Goal: Navigation & Orientation: Find specific page/section

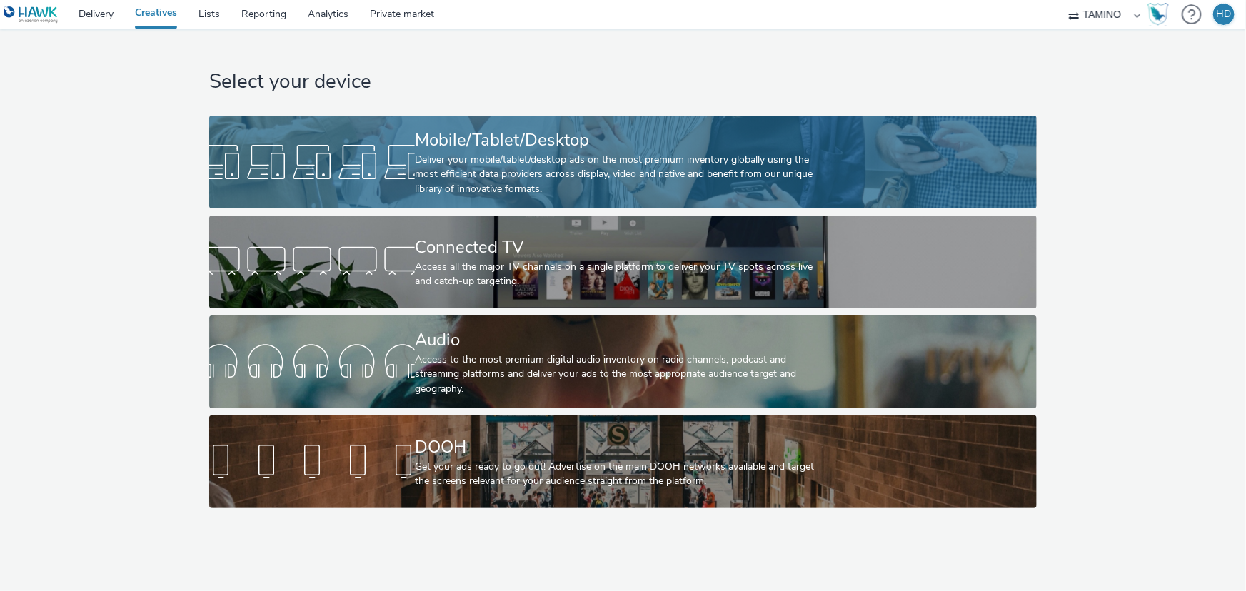
click at [555, 183] on div "Deliver your mobile/tablet/desktop ads on the most premium inventory globally u…" at bounding box center [620, 175] width 410 height 44
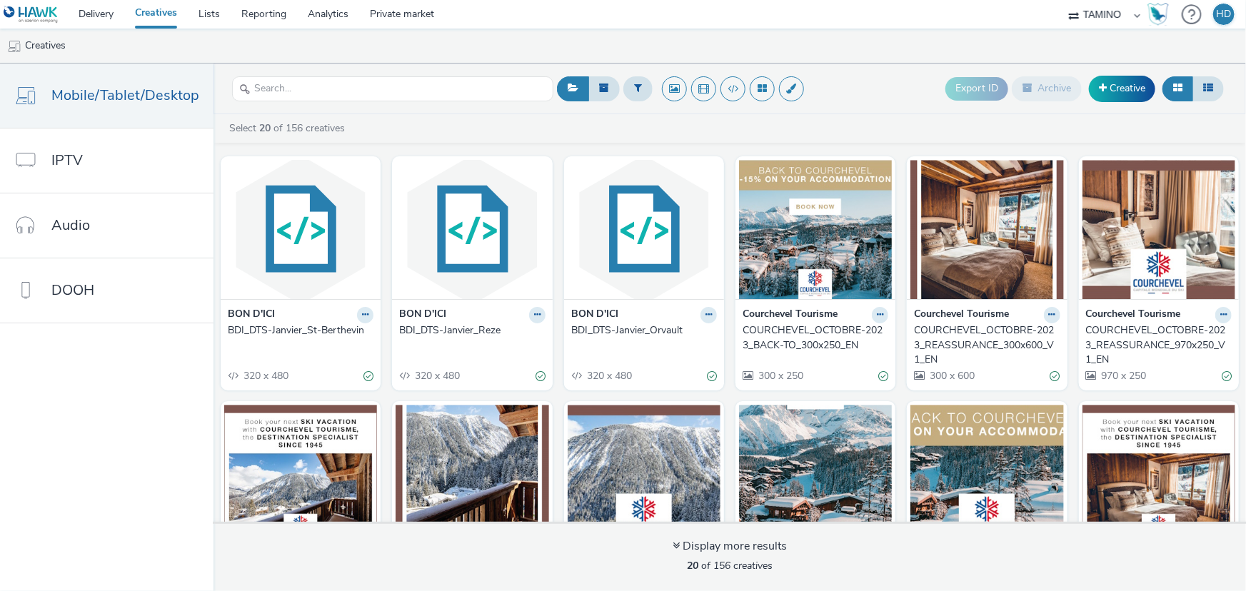
scroll to position [454, 0]
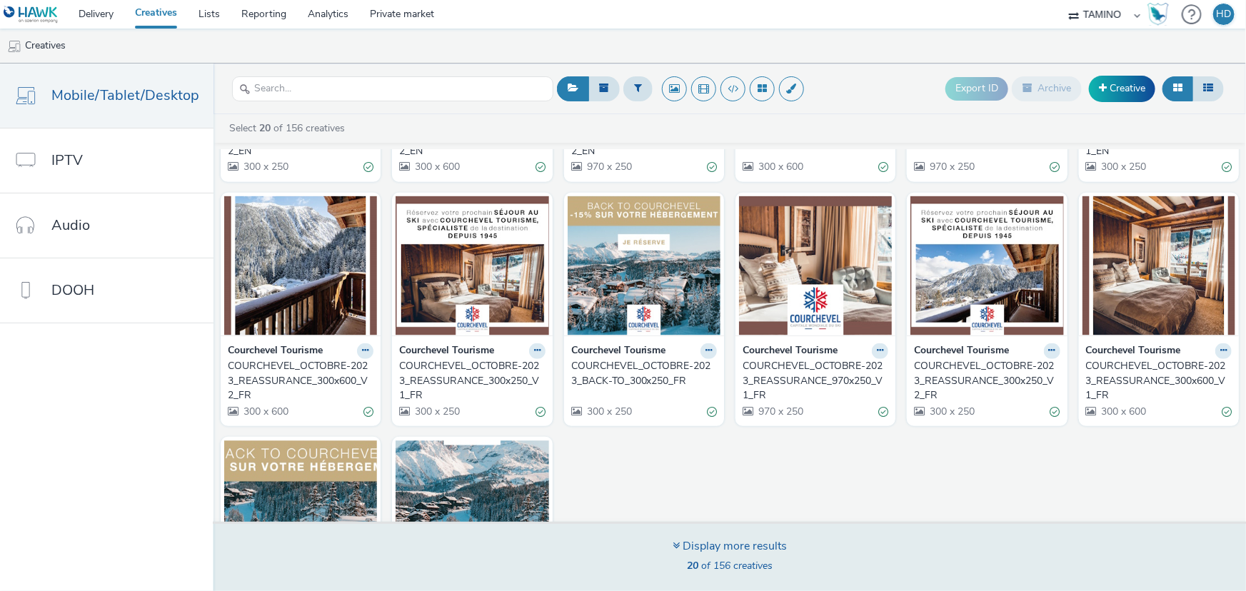
click at [672, 547] on icon at bounding box center [675, 545] width 7 height 11
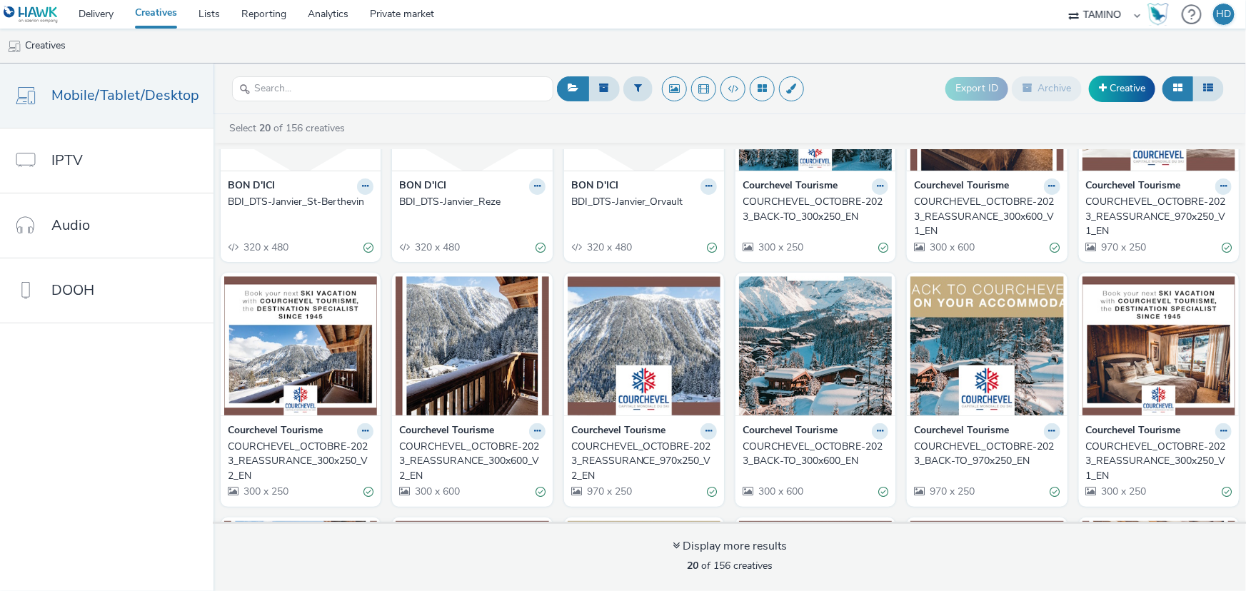
scroll to position [0, 0]
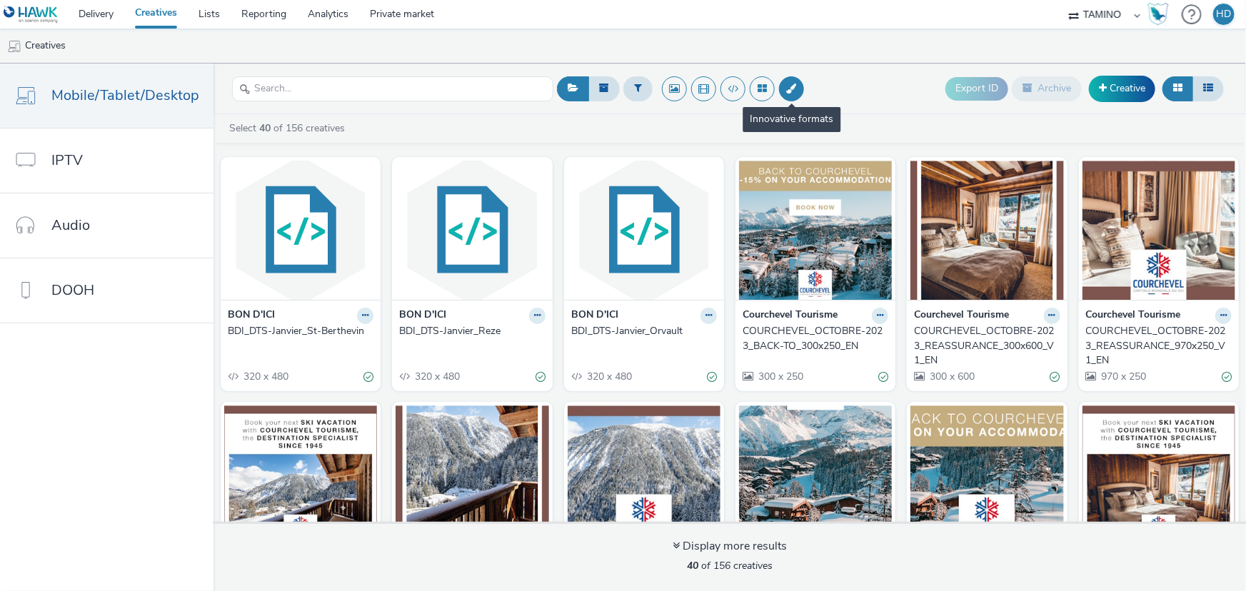
click at [784, 90] on button at bounding box center [791, 88] width 25 height 25
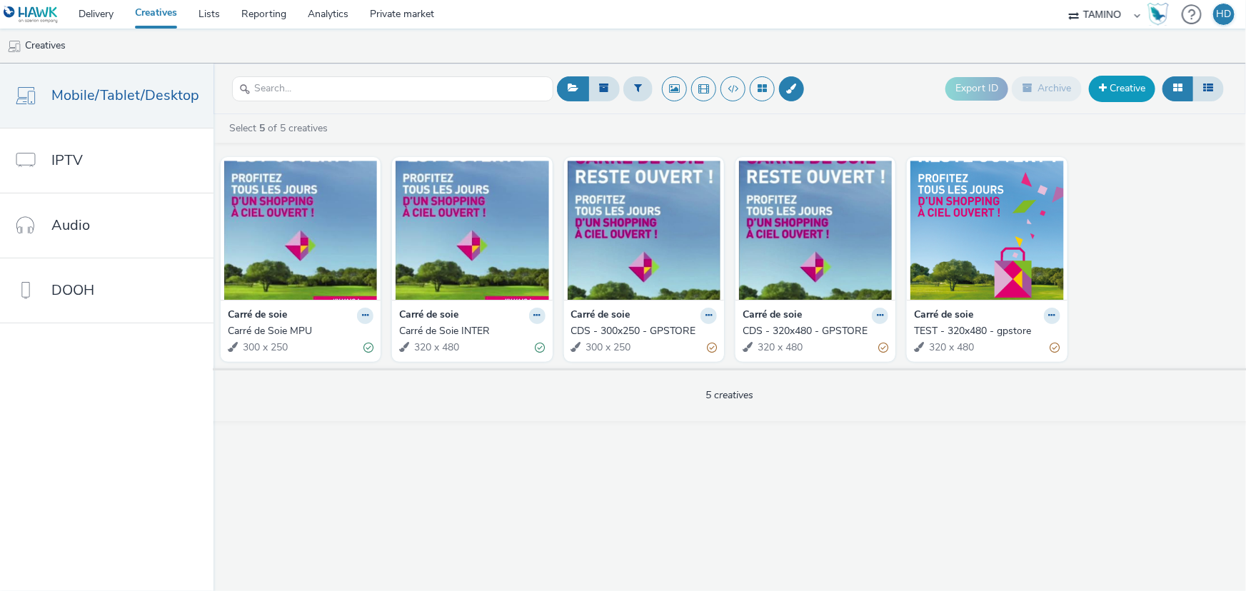
click at [1144, 90] on link "Creative" at bounding box center [1122, 89] width 66 height 26
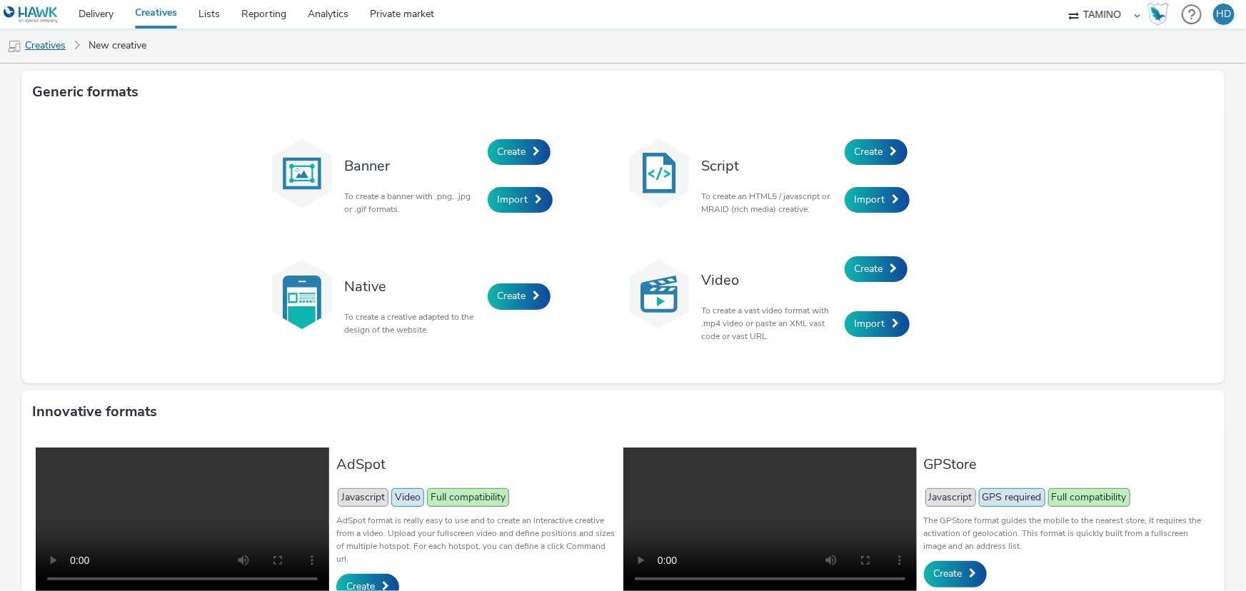
click at [51, 47] on link "Creatives" at bounding box center [36, 46] width 73 height 34
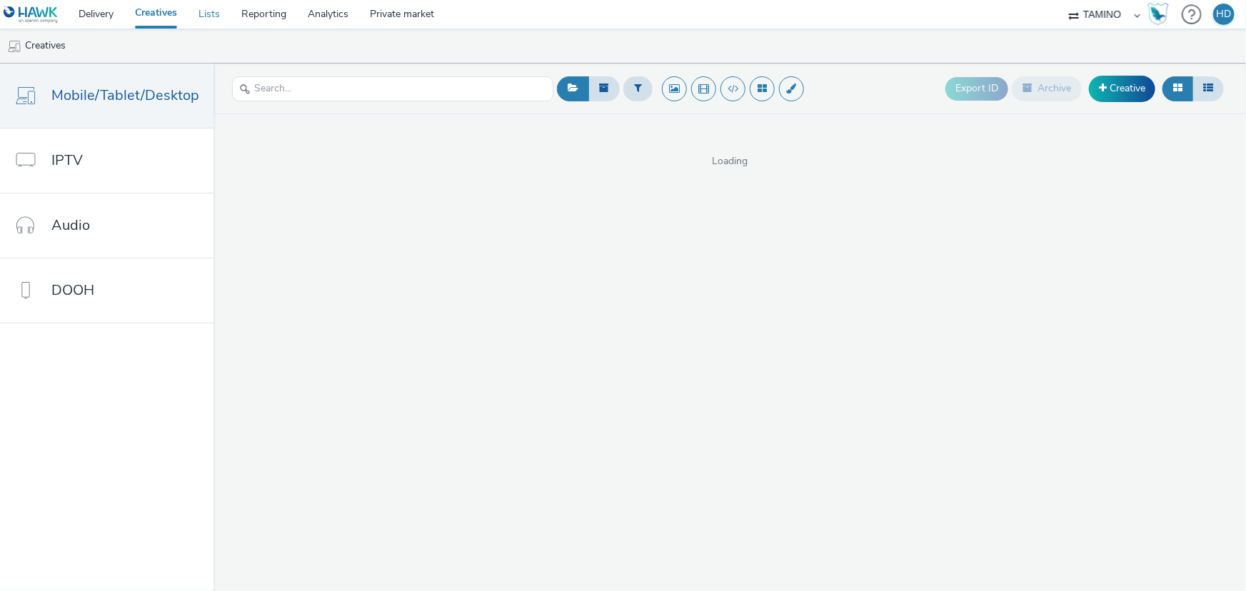
click at [200, 15] on link "Lists" at bounding box center [209, 14] width 43 height 29
